Goal: Information Seeking & Learning: Learn about a topic

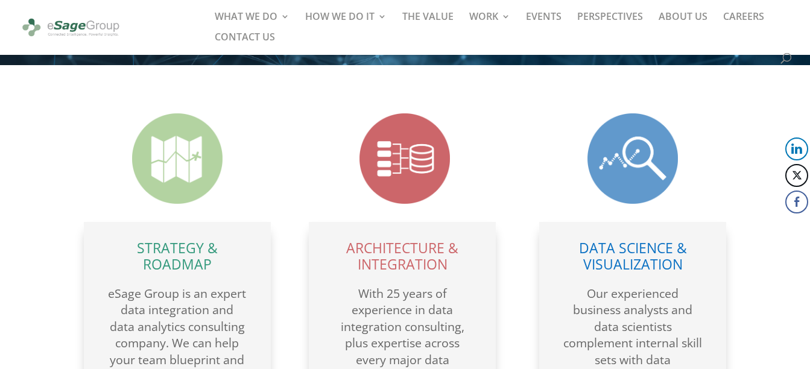
scroll to position [378, 0]
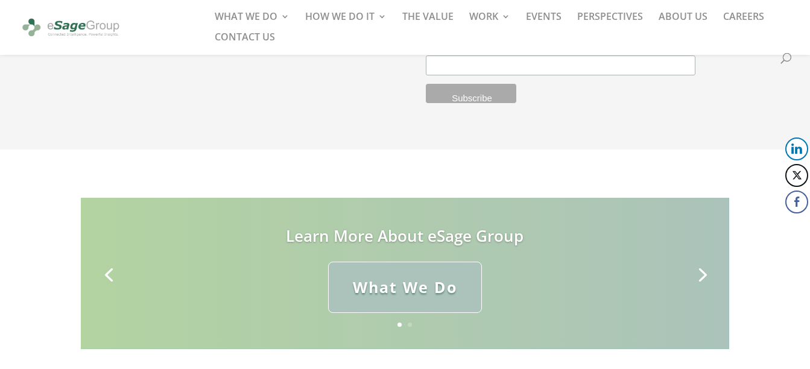
scroll to position [3516, 0]
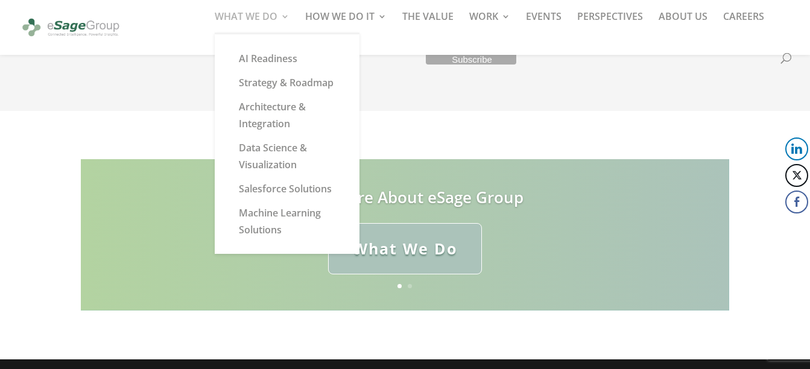
click at [265, 18] on link "WHAT WE DO" at bounding box center [252, 22] width 75 height 21
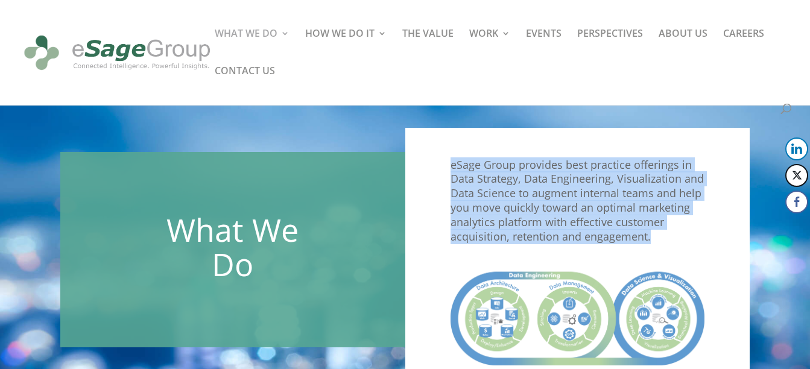
drag, startPoint x: 448, startPoint y: 165, endPoint x: 657, endPoint y: 240, distance: 222.2
copy p "eSage Group provides best practice offerings in Data Strategy, Data Engineering…"
click at [345, 235] on div "What We Do" at bounding box center [232, 250] width 345 height 196
